Goal: Information Seeking & Learning: Learn about a topic

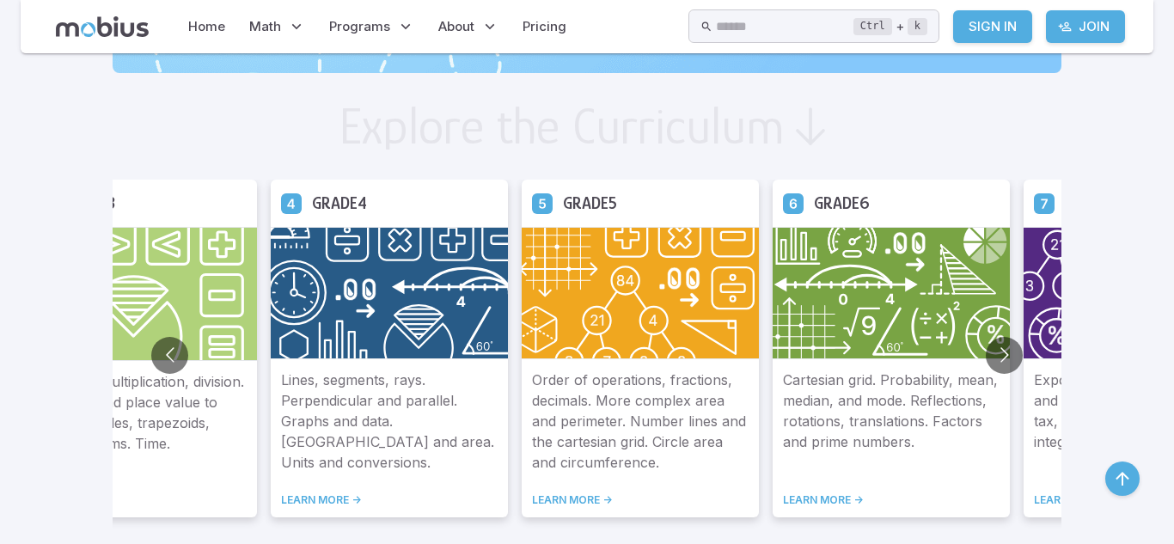
scroll to position [971, 0]
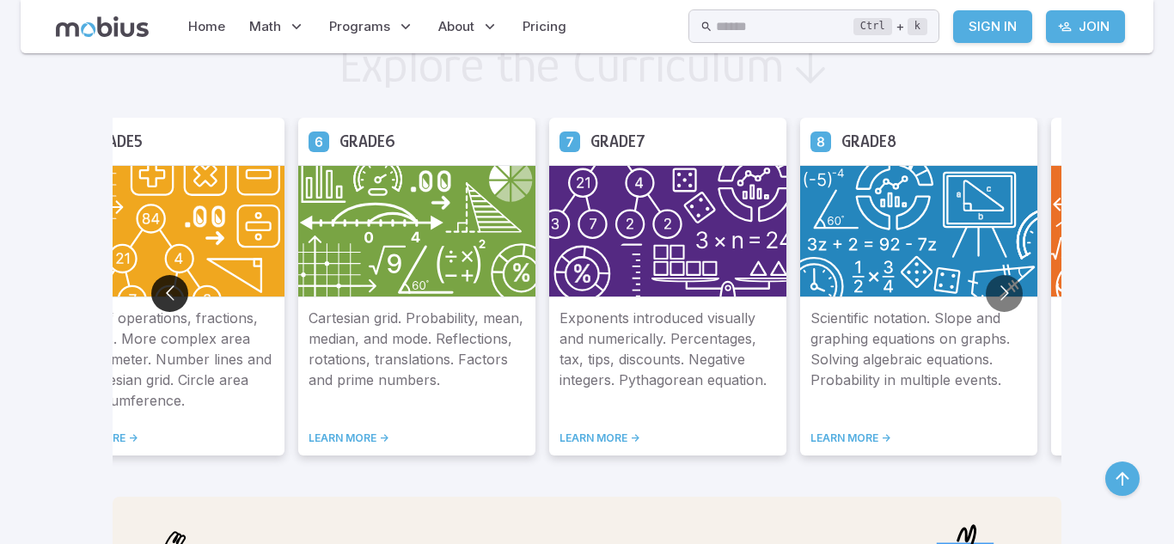
click at [151, 285] on button "Go to previous slide" at bounding box center [169, 293] width 37 height 37
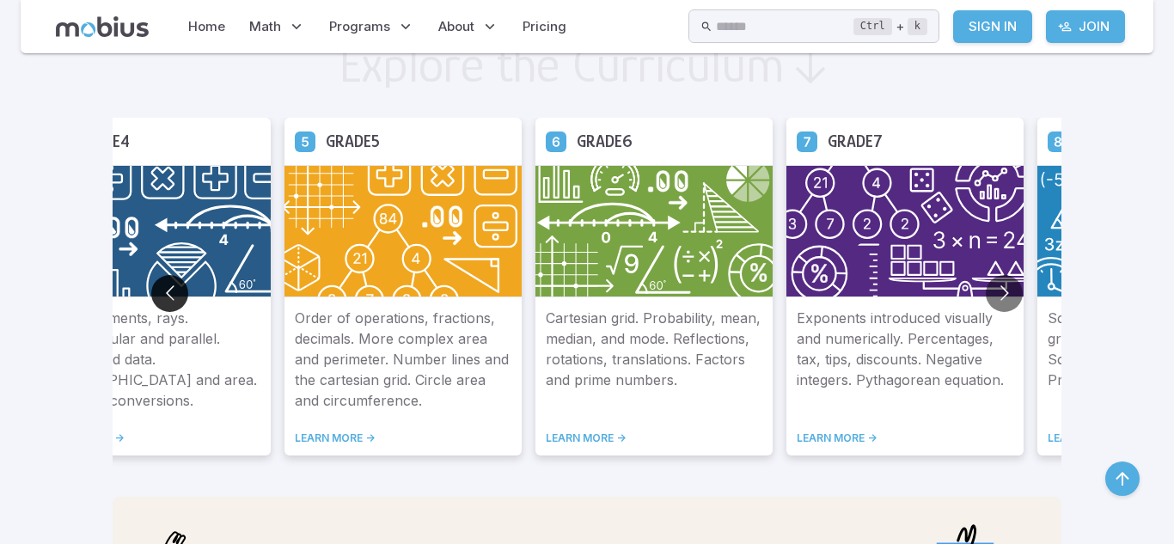
click at [151, 285] on button "Go to previous slide" at bounding box center [169, 293] width 37 height 37
click at [151, 294] on button "Go to previous slide" at bounding box center [169, 293] width 37 height 37
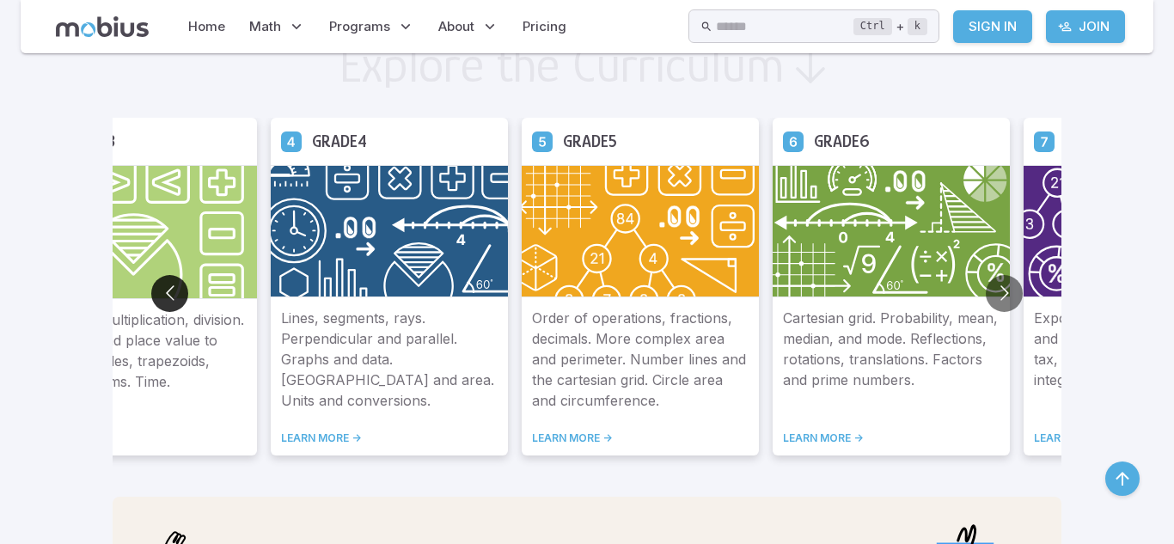
click at [151, 294] on button "Go to previous slide" at bounding box center [169, 293] width 37 height 37
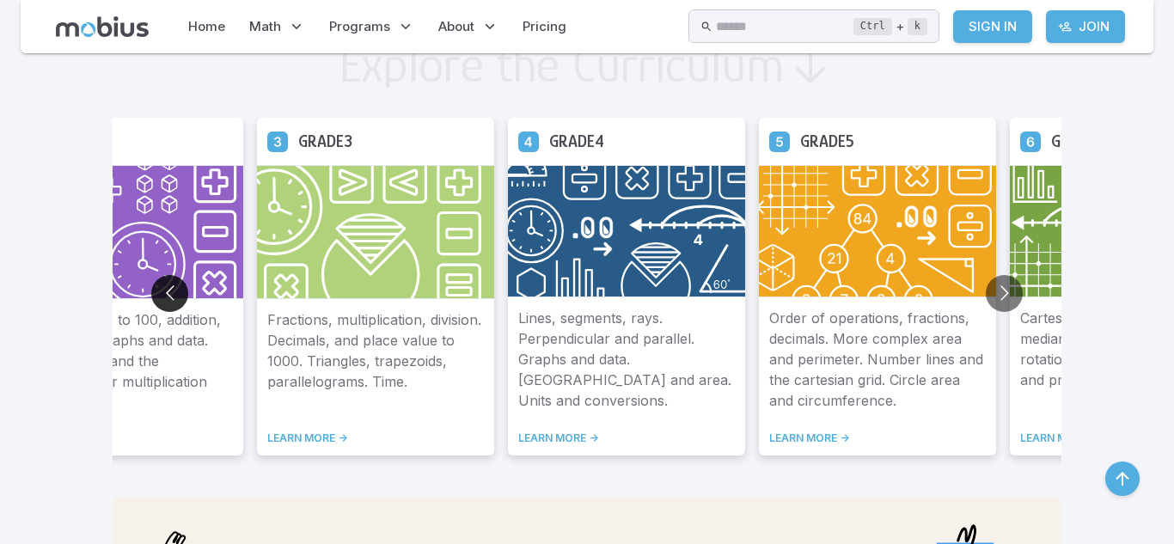
click at [151, 294] on button "Go to previous slide" at bounding box center [169, 293] width 37 height 37
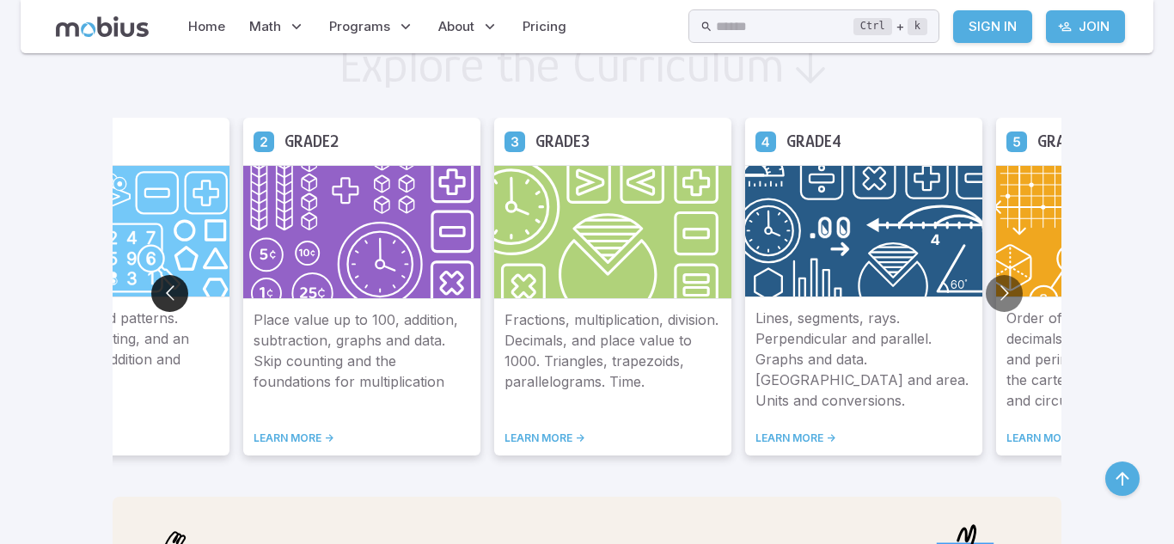
click at [151, 294] on button "Go to previous slide" at bounding box center [169, 293] width 37 height 37
click at [986, 279] on button "Go to next slide" at bounding box center [1004, 293] width 37 height 37
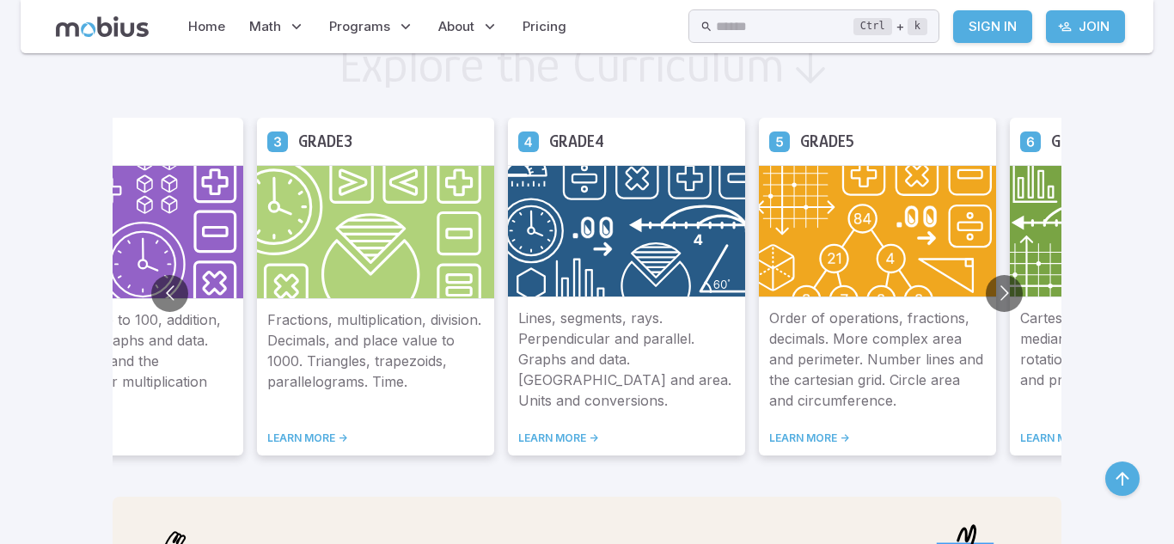
click at [759, 137] on div "Grade 5" at bounding box center [877, 141] width 237 height 47
click at [769, 138] on icon at bounding box center [779, 141] width 21 height 21
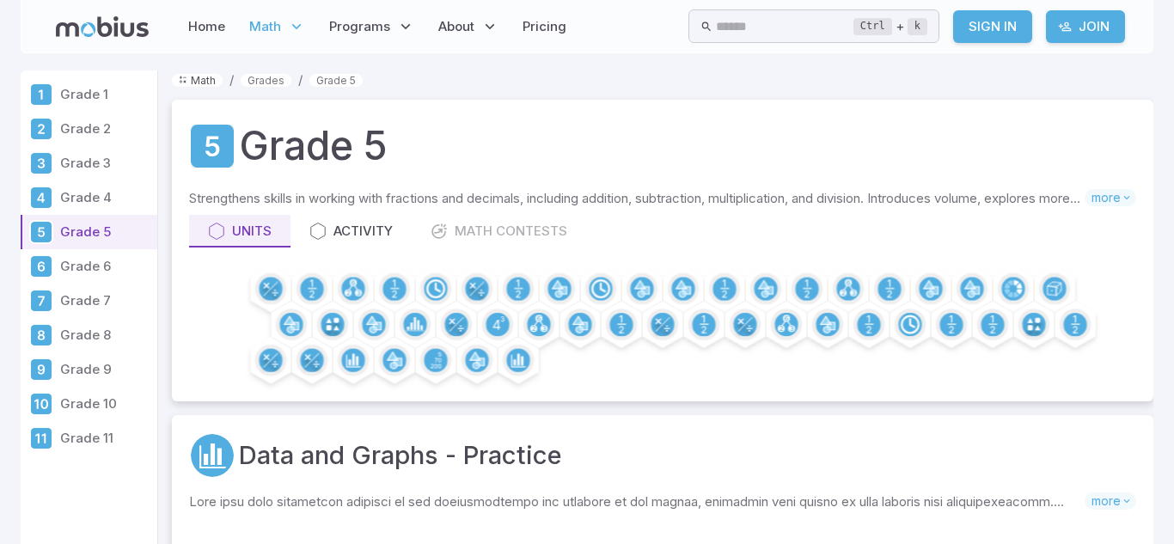
click at [211, 78] on link "Math" at bounding box center [197, 80] width 51 height 13
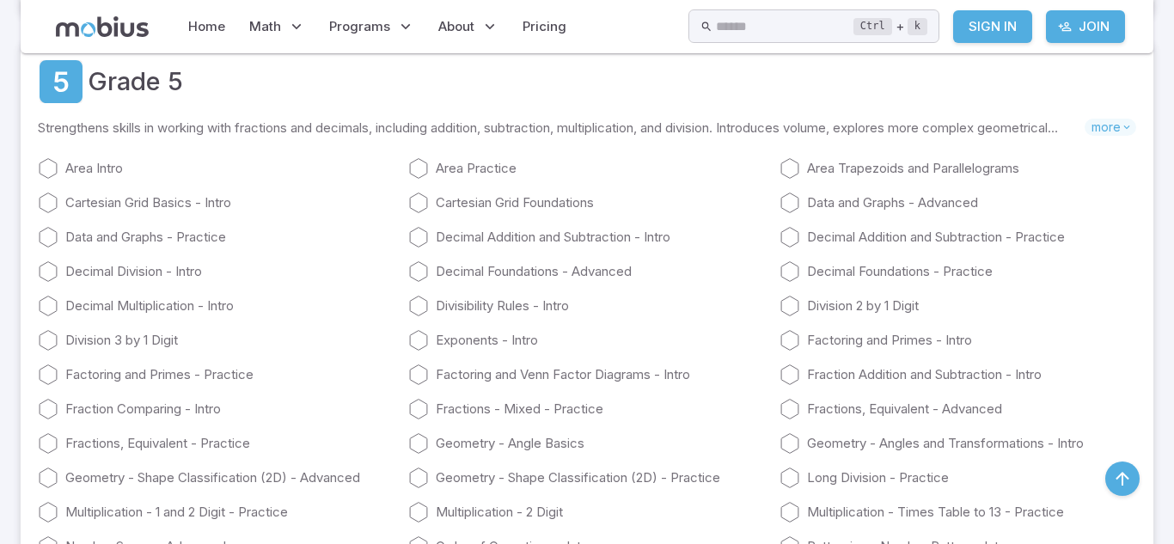
scroll to position [2545, 0]
click at [259, 280] on div "Area Intro Area Practice Area Trapezoids and Parallelograms Cartesian Grid Basi…" at bounding box center [587, 425] width 1099 height 567
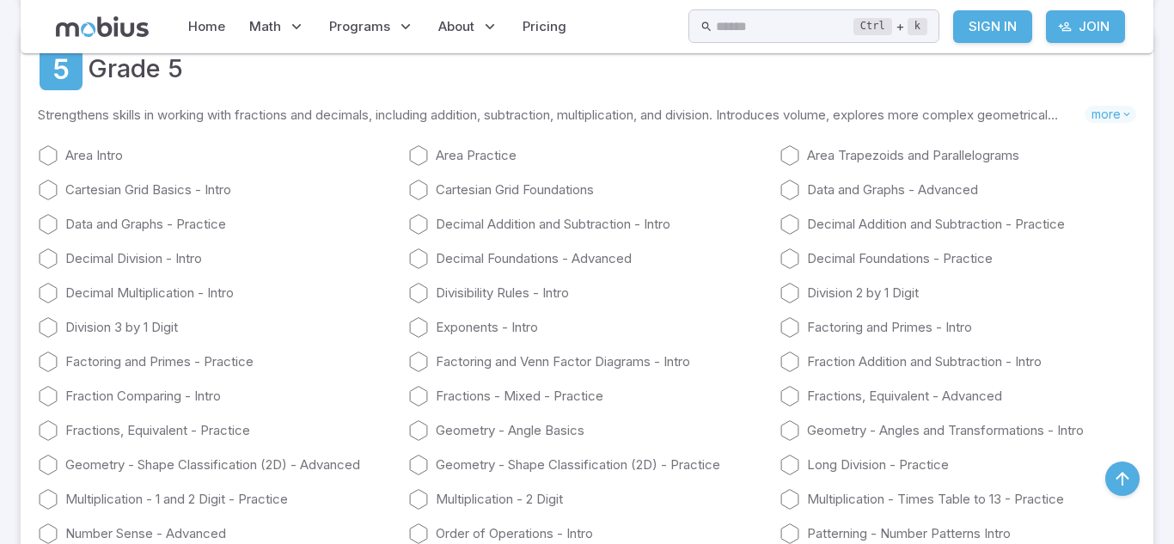
scroll to position [2559, 0]
click at [790, 260] on icon at bounding box center [790, 256] width 21 height 21
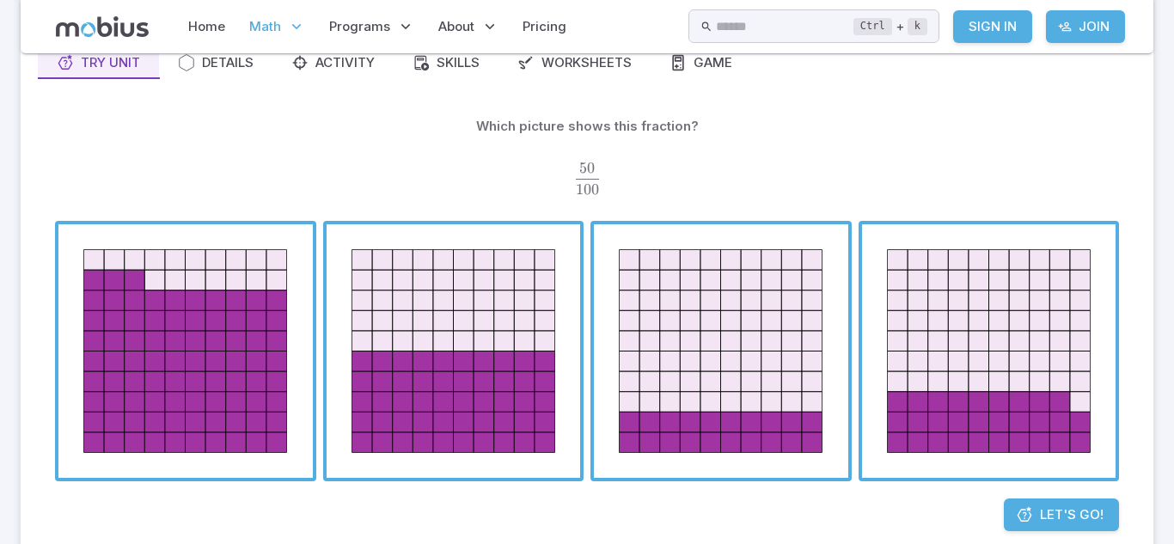
scroll to position [164, 0]
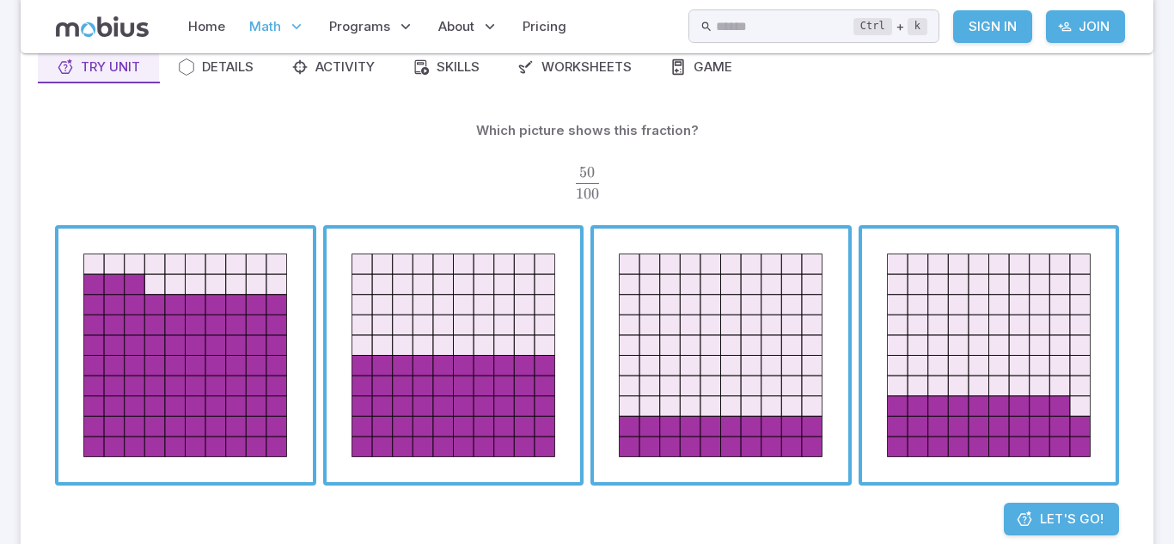
click at [487, 385] on span "button" at bounding box center [454, 356] width 254 height 254
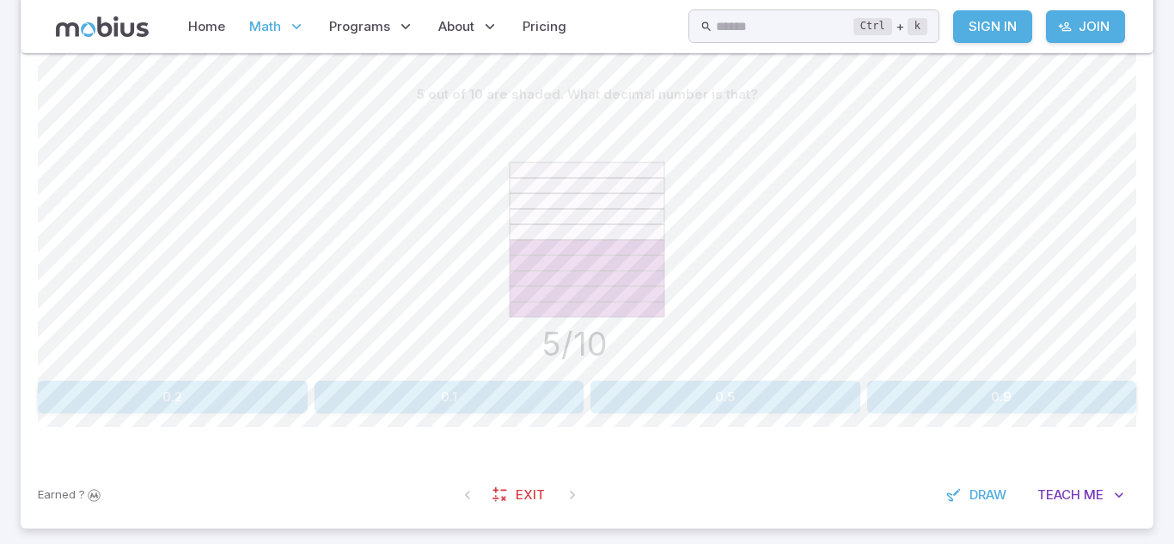
scroll to position [430, 0]
click at [629, 395] on button "0.5" at bounding box center [726, 393] width 270 height 33
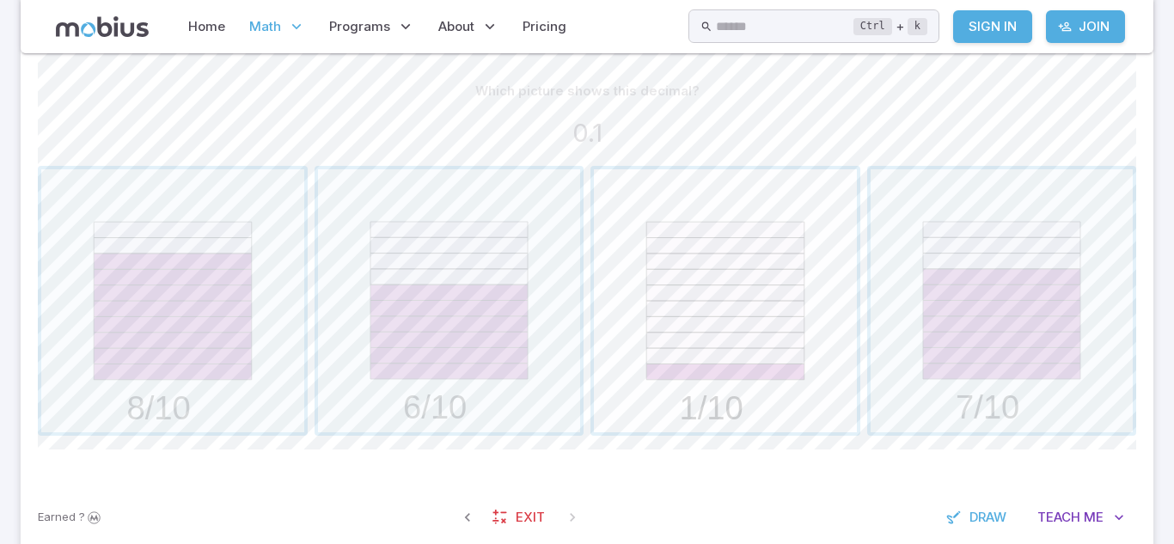
click at [638, 383] on span "button" at bounding box center [725, 300] width 263 height 263
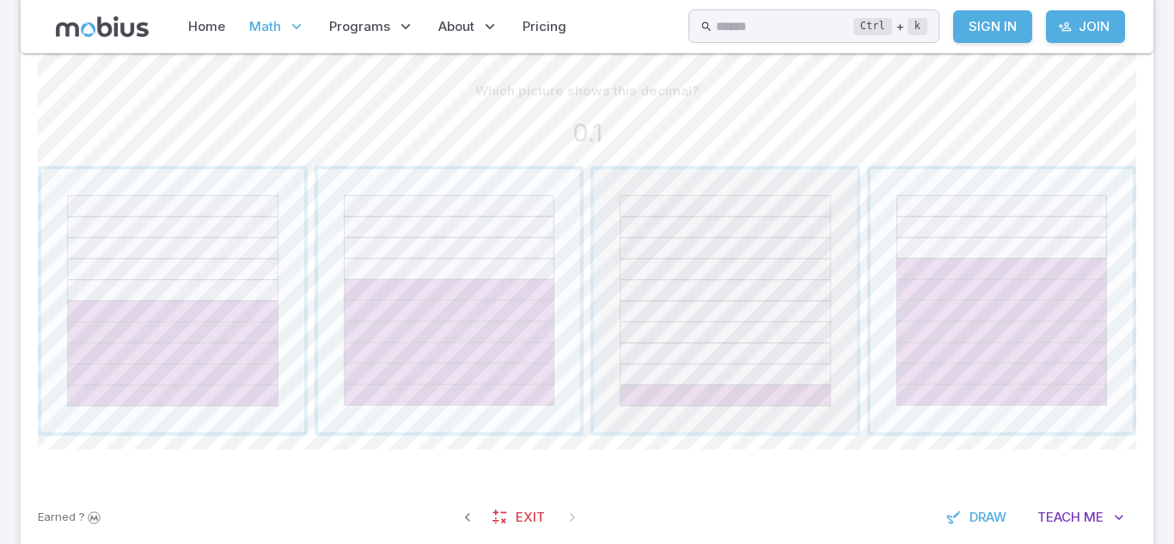
click at [639, 383] on span "button" at bounding box center [725, 300] width 263 height 263
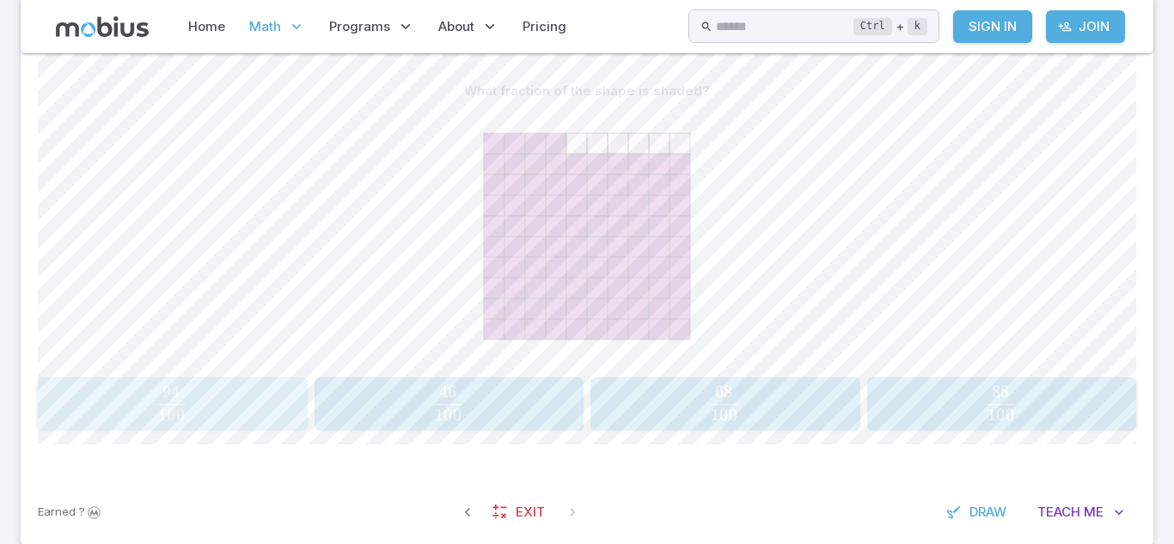
click at [238, 399] on span "100 94 ​" at bounding box center [172, 403] width 240 height 34
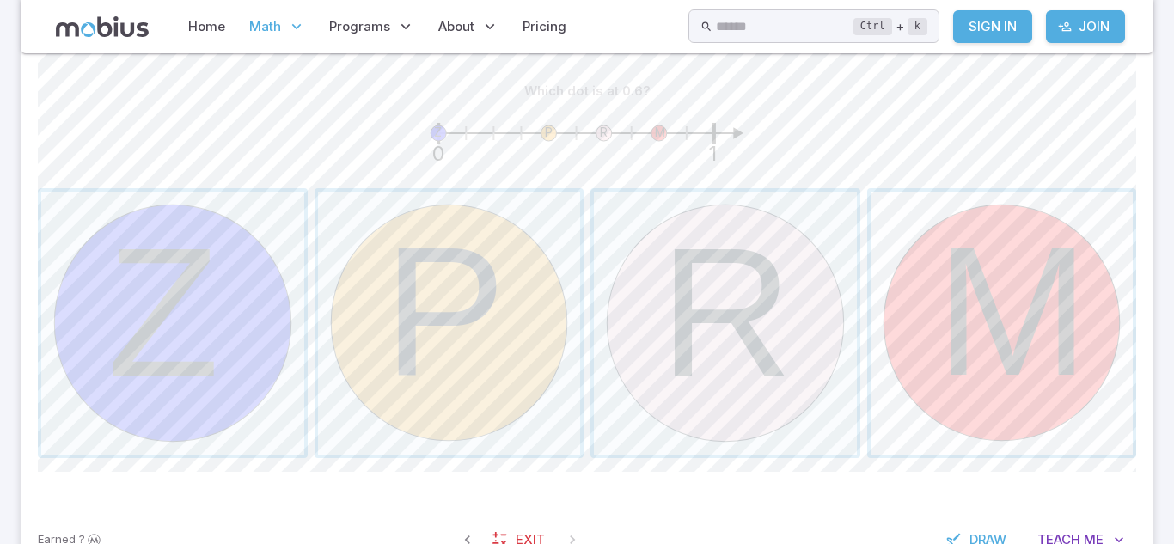
click at [998, 321] on span "button" at bounding box center [1002, 323] width 263 height 263
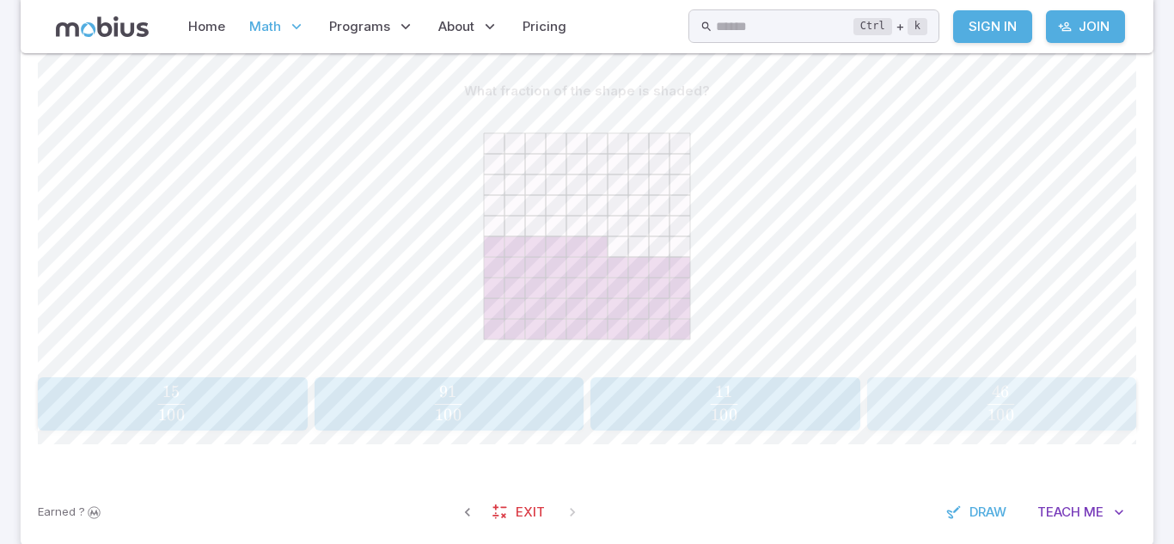
click at [934, 395] on span "100 46 ​" at bounding box center [1001, 403] width 240 height 34
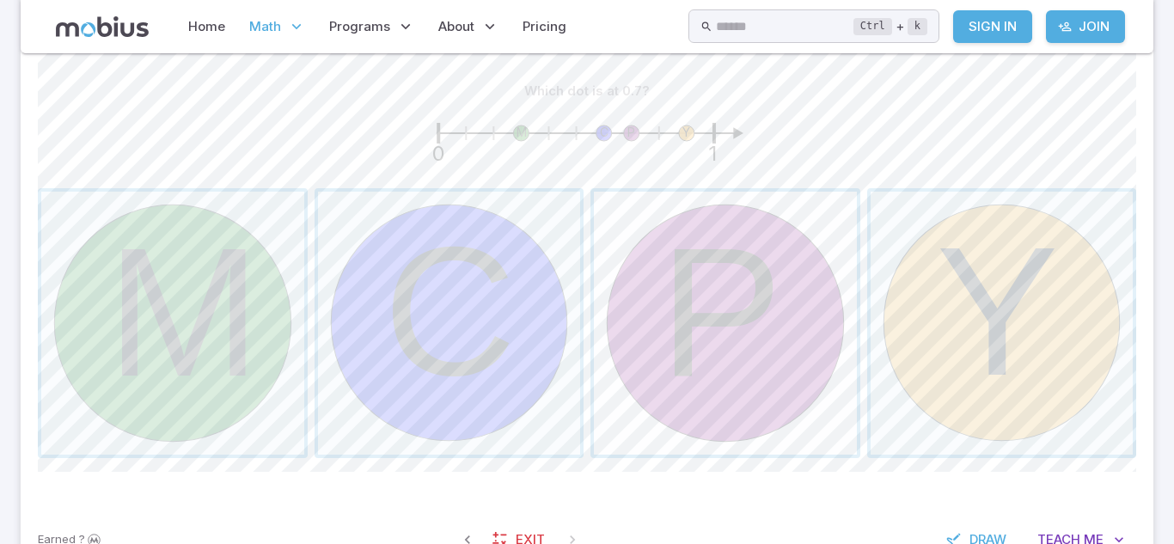
click at [703, 277] on span "button" at bounding box center [725, 323] width 263 height 263
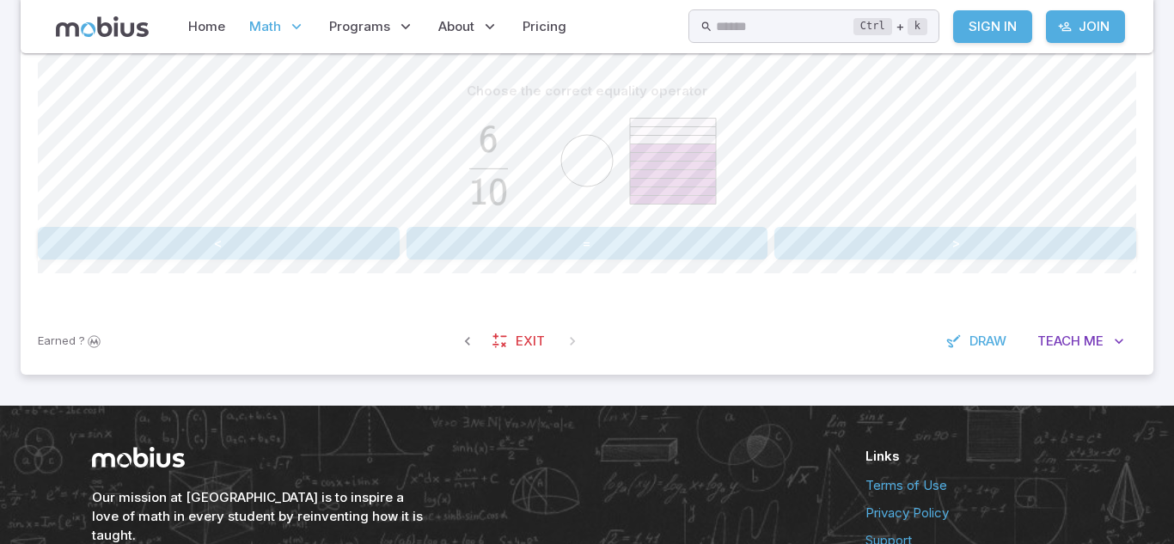
click at [702, 276] on div "Choose the correct equality operator < = > Canvas actions 100 % Exit zen mode" at bounding box center [587, 173] width 1099 height 267
click at [792, 239] on button ">" at bounding box center [956, 243] width 362 height 33
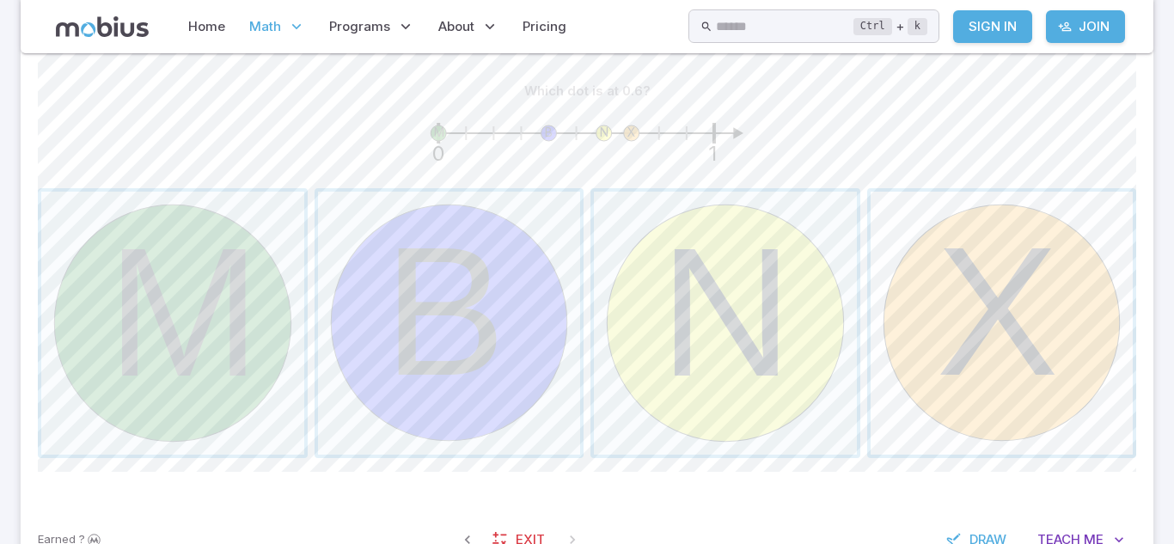
click at [982, 245] on span "button" at bounding box center [1002, 323] width 263 height 263
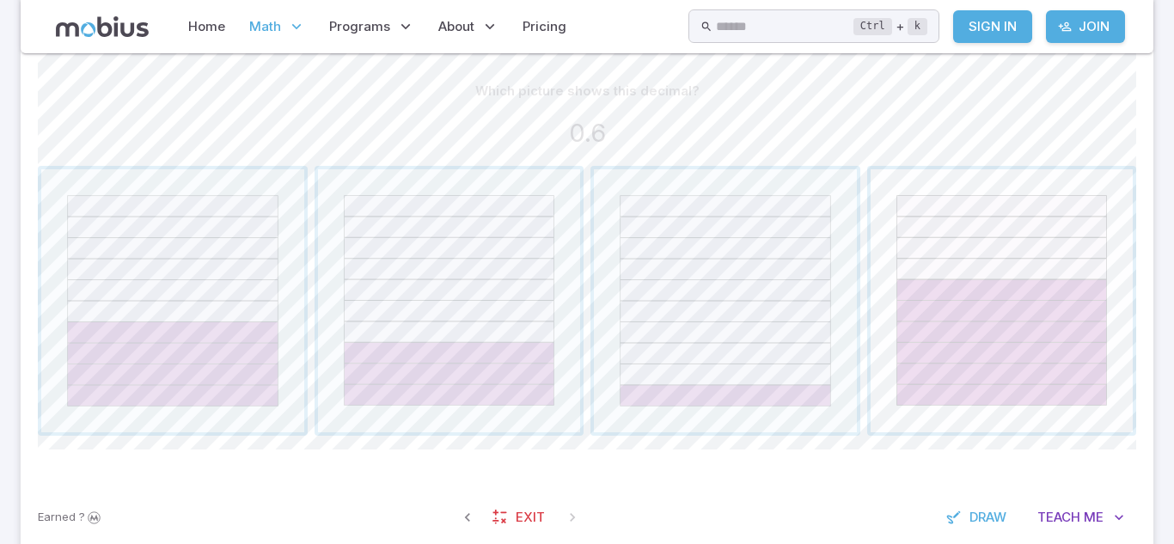
click at [1068, 346] on span "button" at bounding box center [1002, 300] width 263 height 263
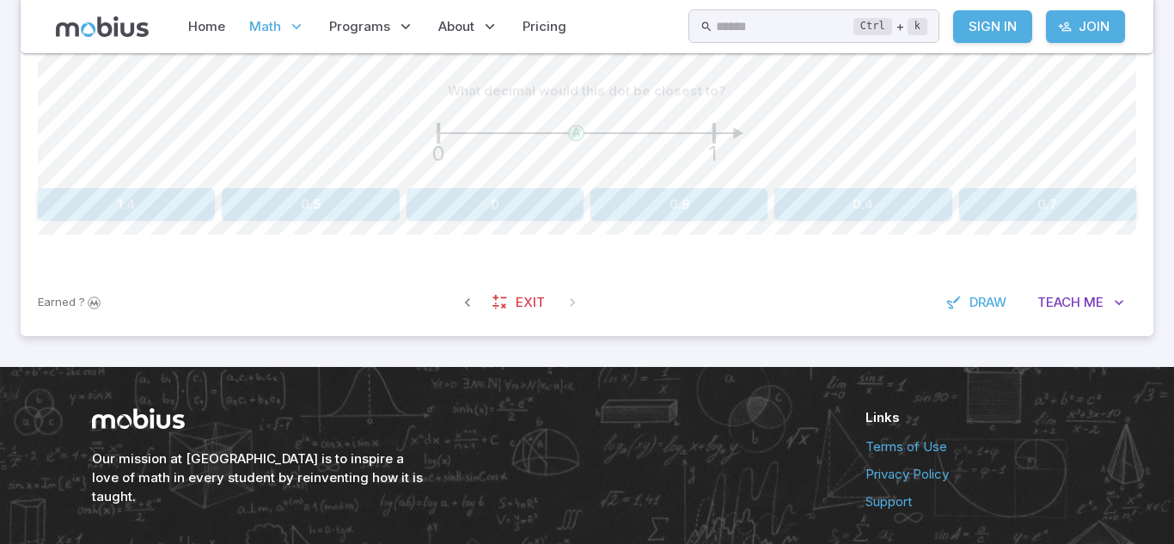
click at [861, 208] on button "0.4" at bounding box center [863, 204] width 177 height 33
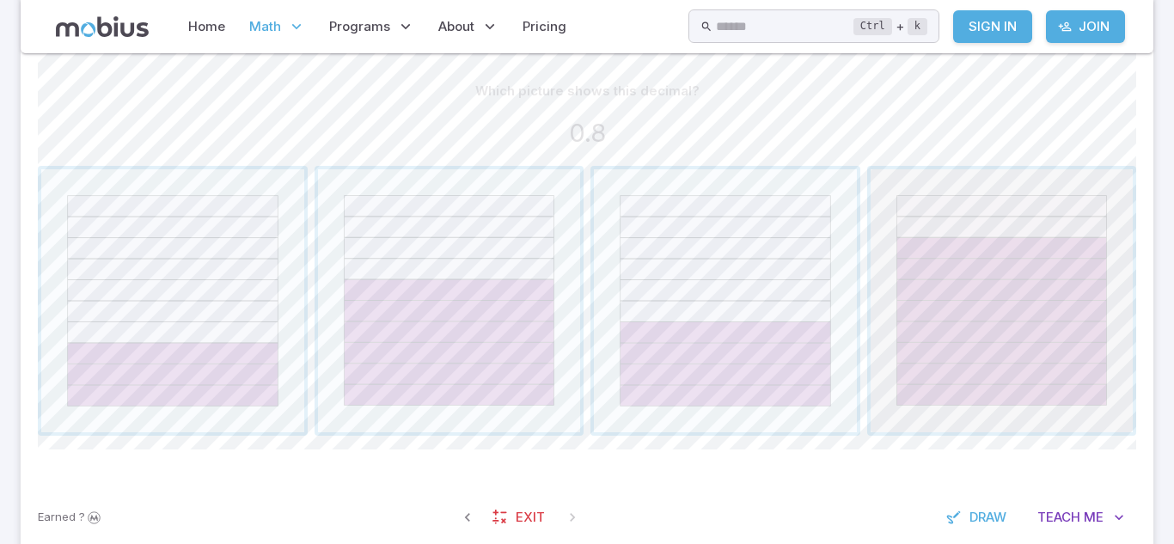
click at [943, 391] on span "button" at bounding box center [1002, 300] width 263 height 263
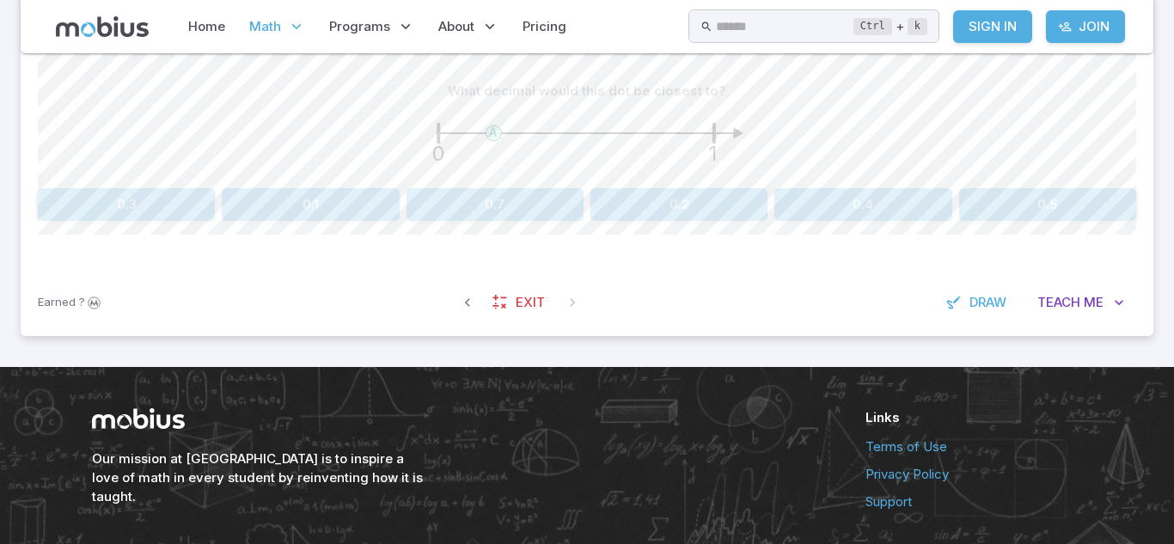
scroll to position [431, 0]
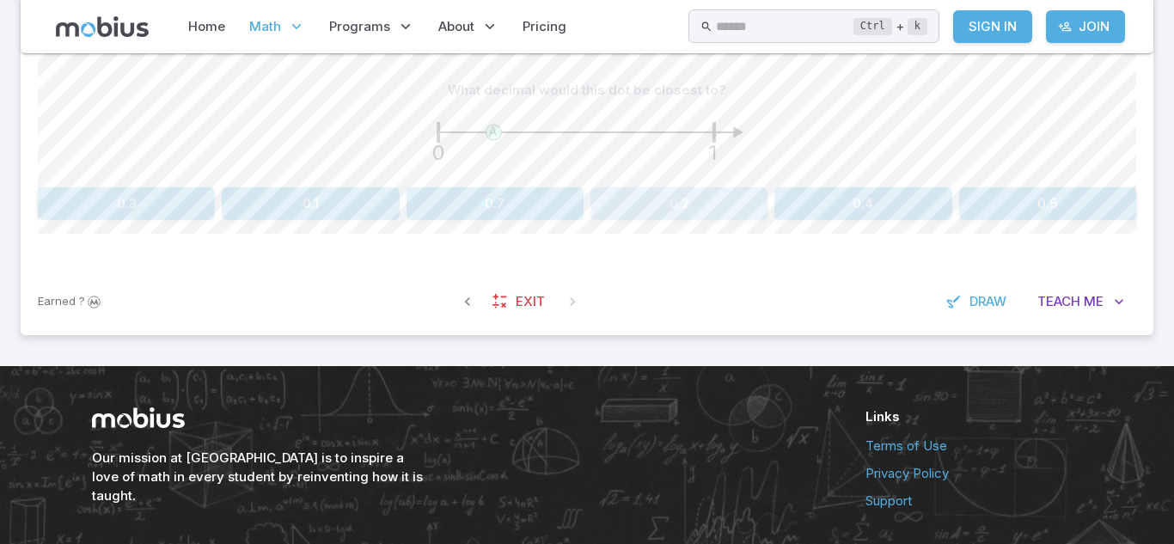
click at [702, 195] on button "0.2" at bounding box center [679, 203] width 177 height 33
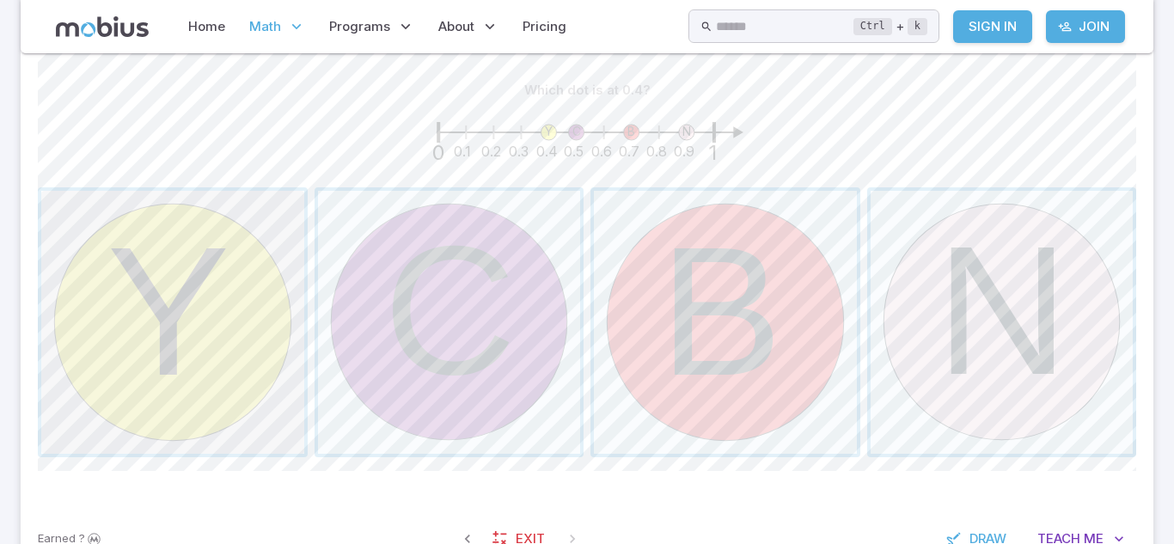
click at [230, 349] on span "button" at bounding box center [172, 322] width 263 height 263
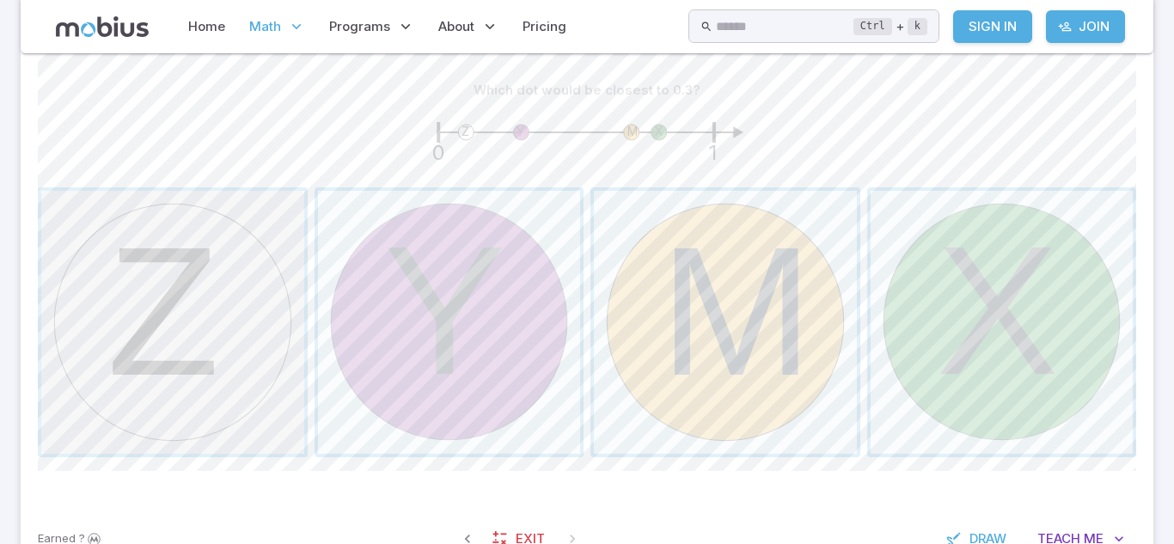
click at [152, 316] on span "button" at bounding box center [172, 322] width 263 height 263
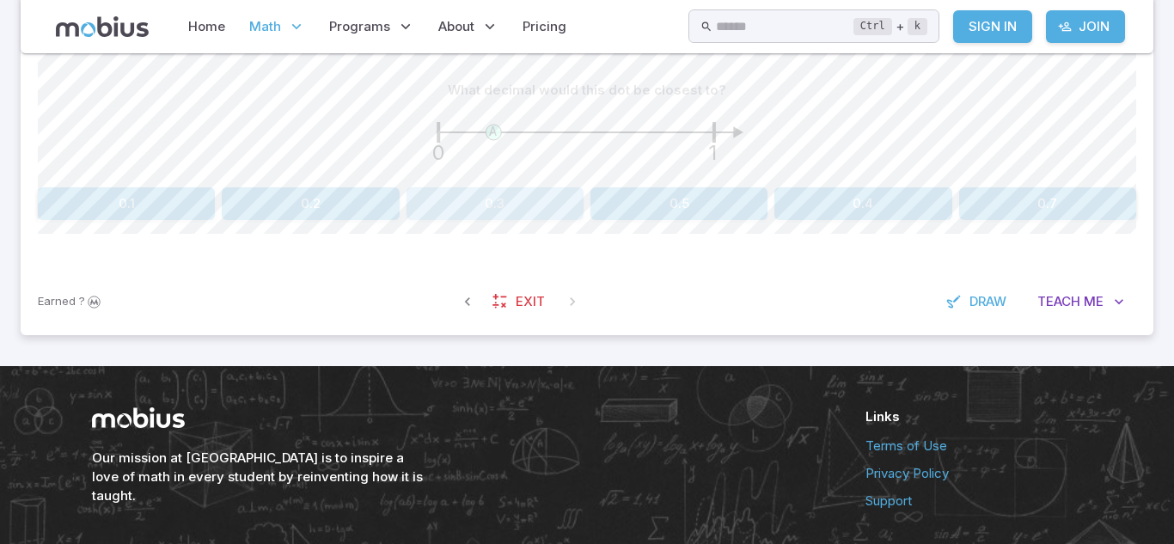
click at [566, 199] on button "0.3" at bounding box center [495, 203] width 177 height 33
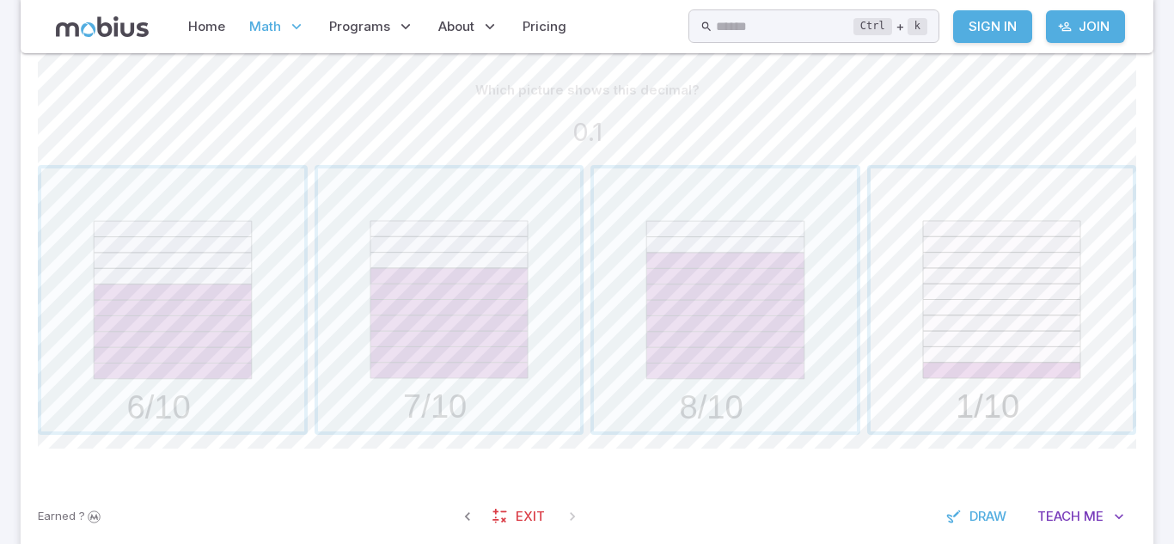
click at [1003, 313] on span "button" at bounding box center [1002, 300] width 263 height 263
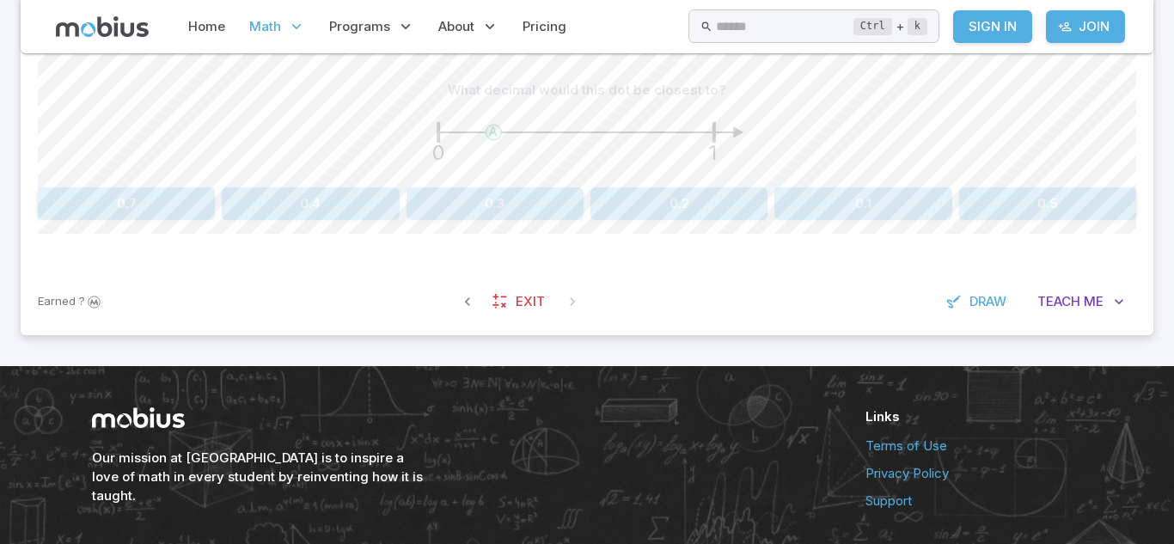
click at [414, 207] on button "0.3" at bounding box center [495, 203] width 177 height 33
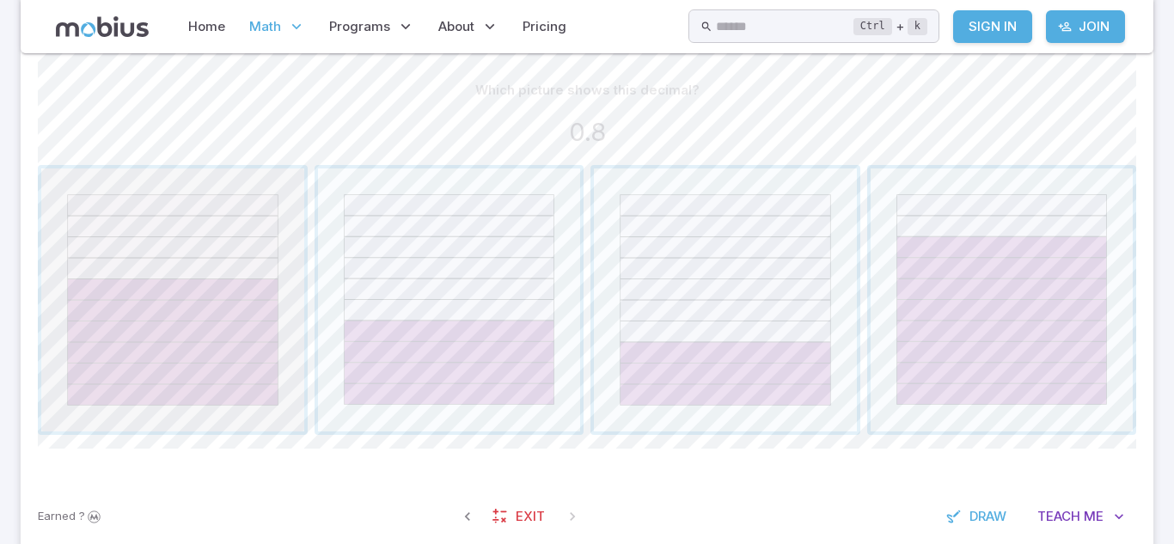
click at [180, 335] on span "button" at bounding box center [172, 300] width 263 height 263
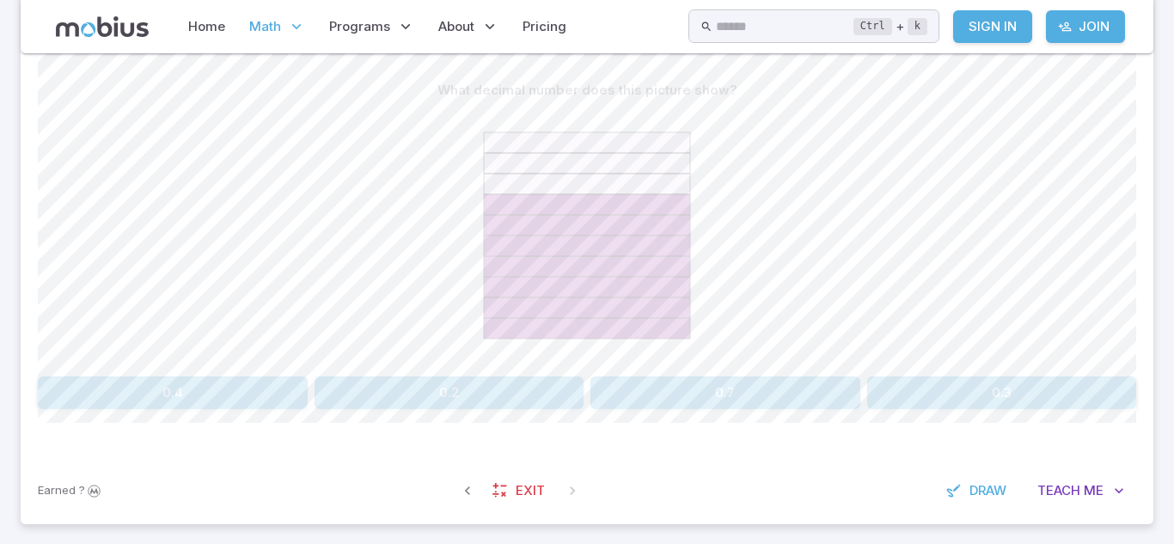
click at [616, 394] on button "0.7" at bounding box center [726, 393] width 270 height 33
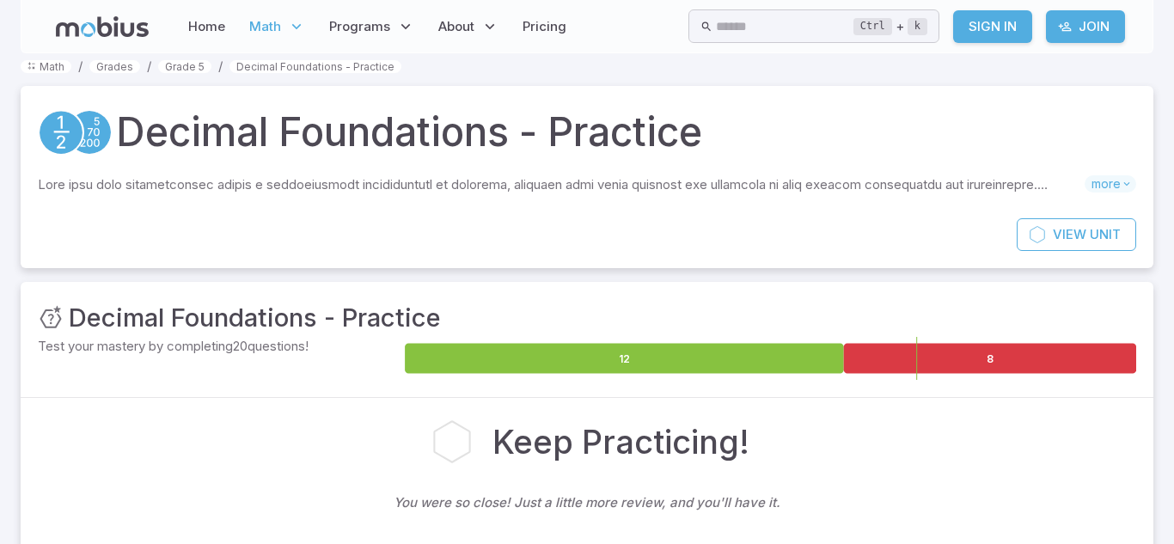
scroll to position [0, 0]
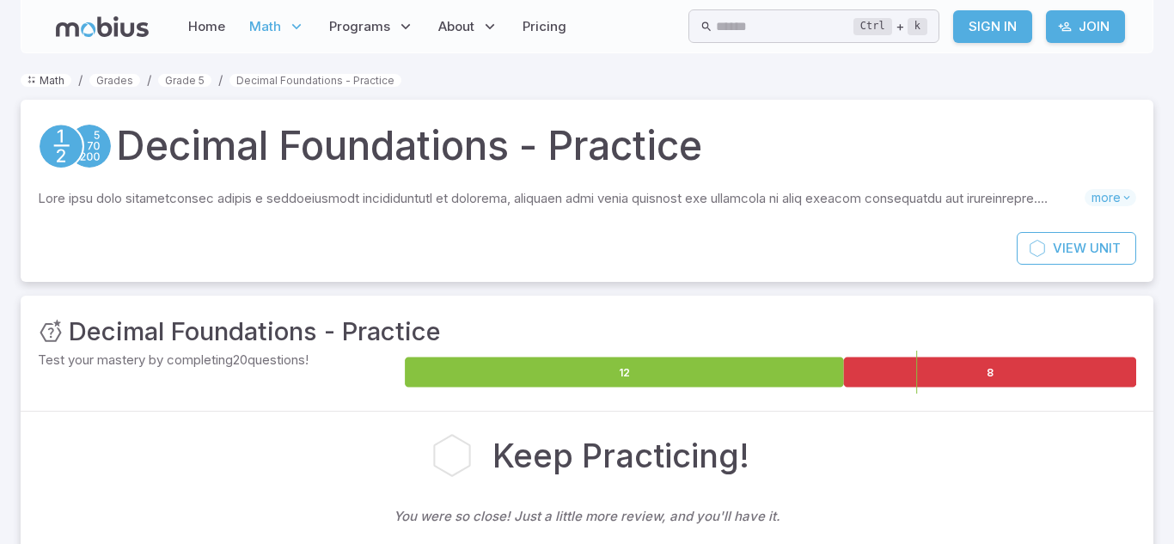
click at [40, 76] on link "Math" at bounding box center [46, 80] width 51 height 13
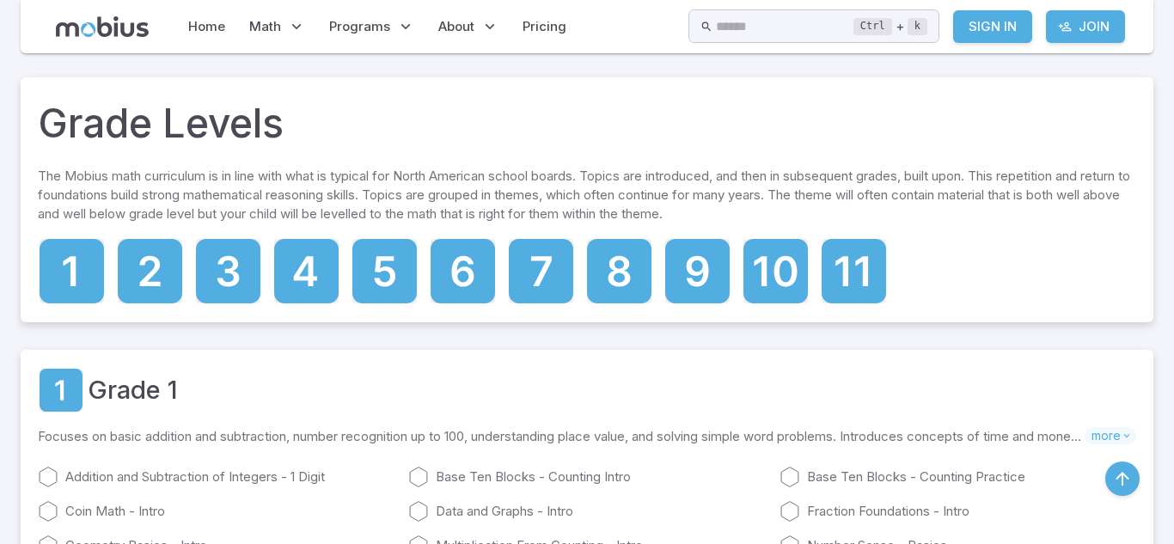
scroll to position [1387, 0]
